Goal: Task Accomplishment & Management: Manage account settings

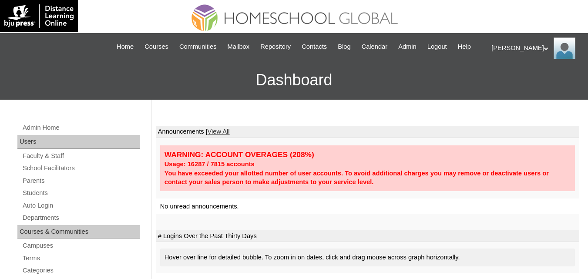
click at [33, 199] on link "Students" at bounding box center [81, 193] width 118 height 11
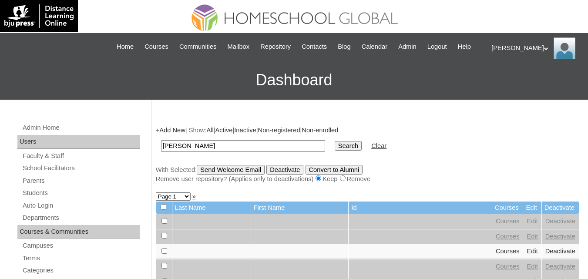
type input "Samantha Hope"
click at [335, 141] on input "Search" at bounding box center [348, 146] width 27 height 10
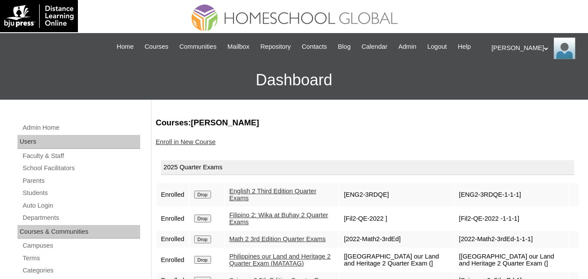
click at [186, 145] on link "Enroll in New Course" at bounding box center [186, 141] width 60 height 7
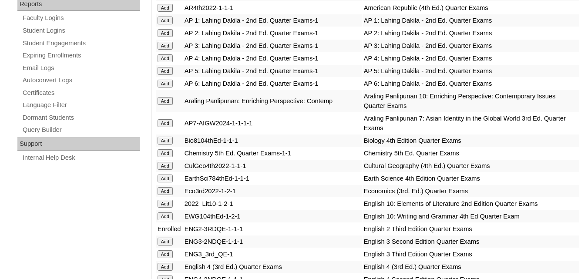
scroll to position [479, 0]
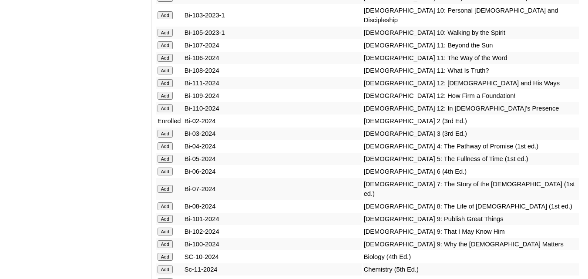
scroll to position [1801, 0]
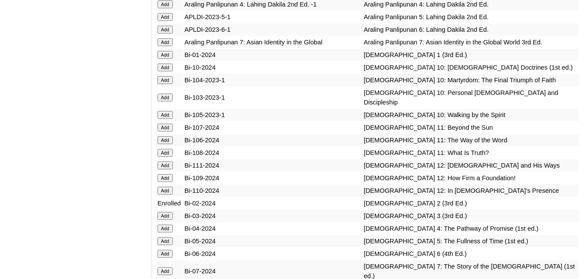
scroll to position [1872, 0]
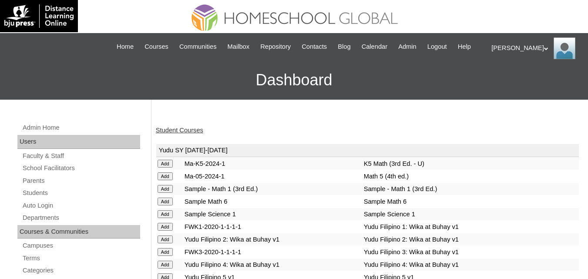
click at [189, 134] on link "Student Courses" at bounding box center [179, 130] width 47 height 7
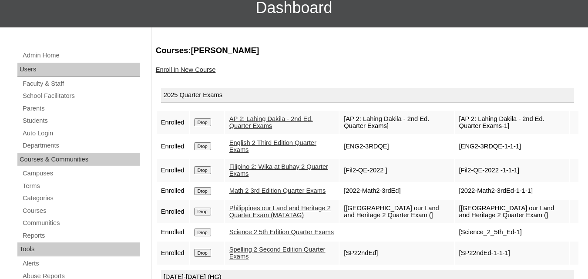
scroll to position [87, 0]
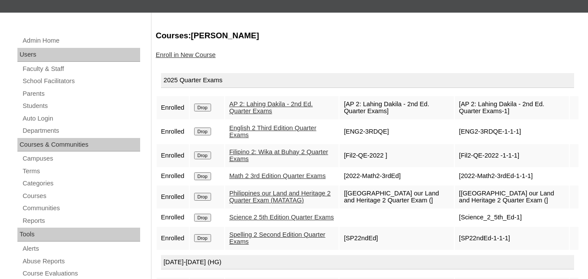
click at [202, 111] on input "Drop" at bounding box center [202, 108] width 17 height 8
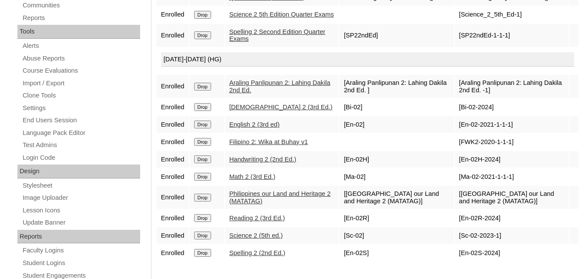
scroll to position [305, 0]
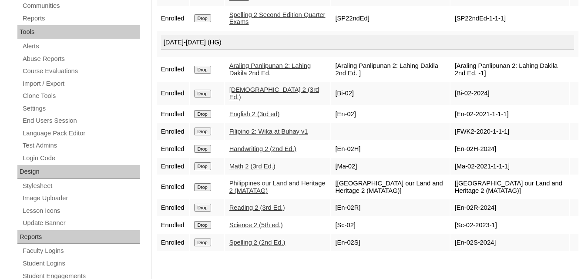
scroll to position [305, 0]
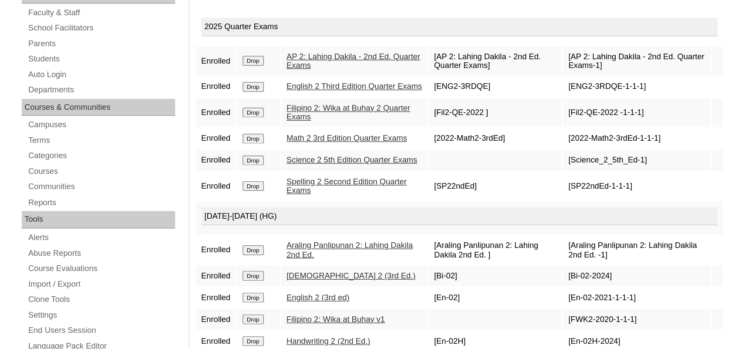
scroll to position [131, 0]
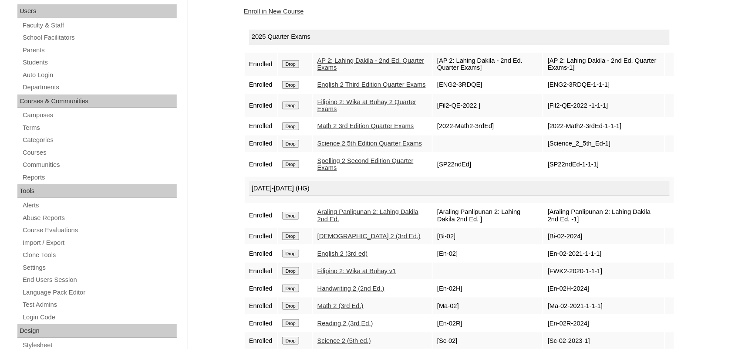
drag, startPoint x: 594, startPoint y: 1, endPoint x: 199, endPoint y: 221, distance: 452.3
click at [199, 221] on div "Admin Home Users Faculty & Staff School Facilitators Parents Students Auto Logi…" at bounding box center [367, 269] width 735 height 600
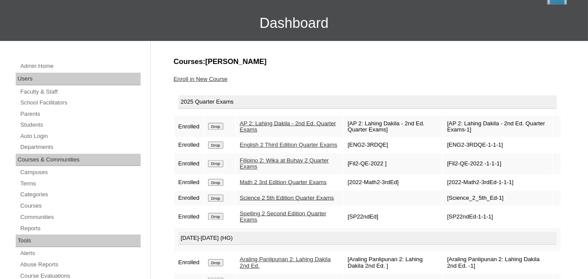
scroll to position [55, 0]
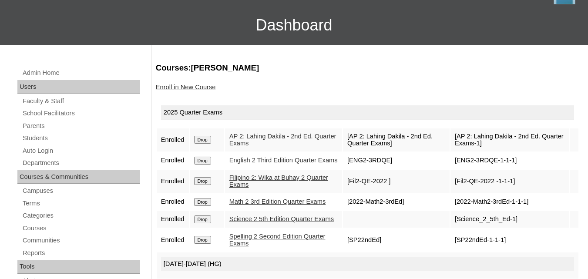
drag, startPoint x: 728, startPoint y: 0, endPoint x: 269, endPoint y: 102, distance: 470.4
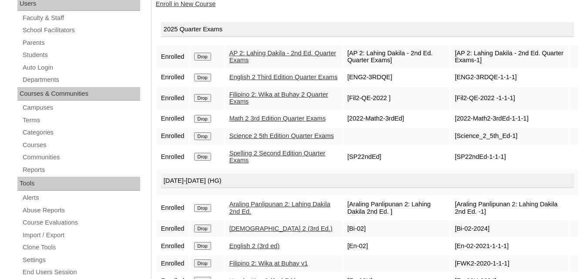
scroll to position [125, 0]
